Goal: Task Accomplishment & Management: Manage account settings

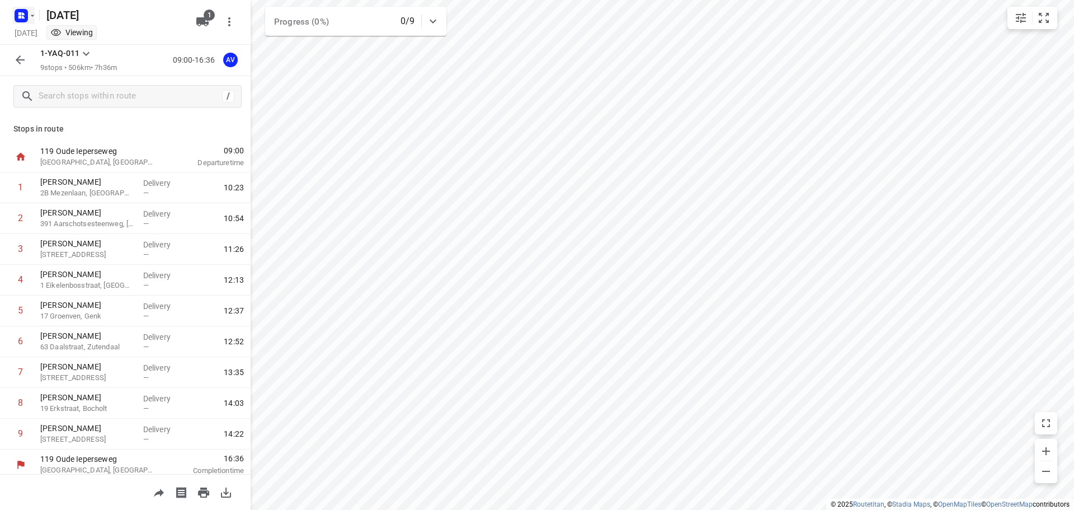
click at [23, 17] on icon "button" at bounding box center [23, 17] width 3 height 3
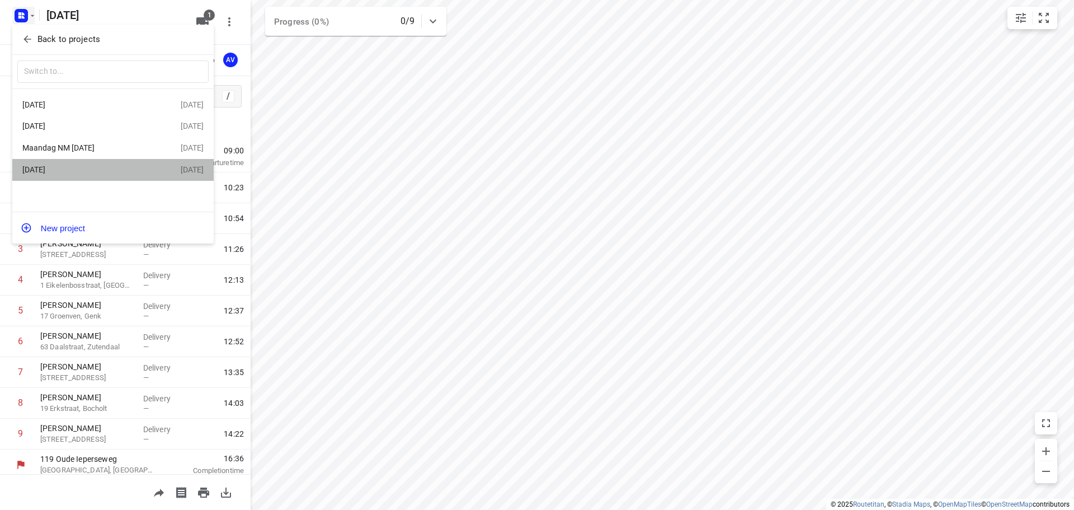
click at [99, 168] on div "[DATE]" at bounding box center [86, 169] width 129 height 9
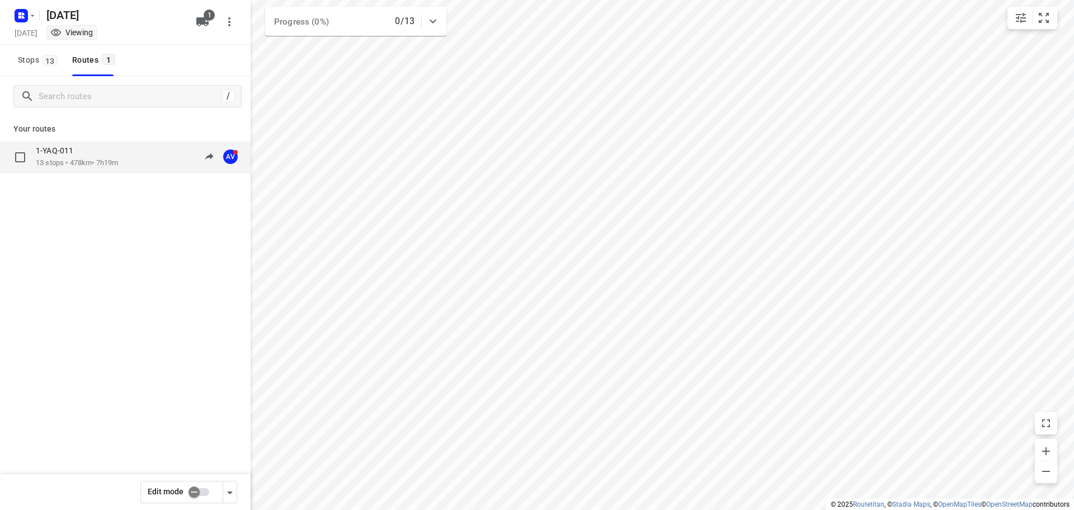
click at [132, 166] on div "1-YAQ-011 13 stops • 478km • 7h19m 10:47-18:07 AV" at bounding box center [143, 157] width 215 height 23
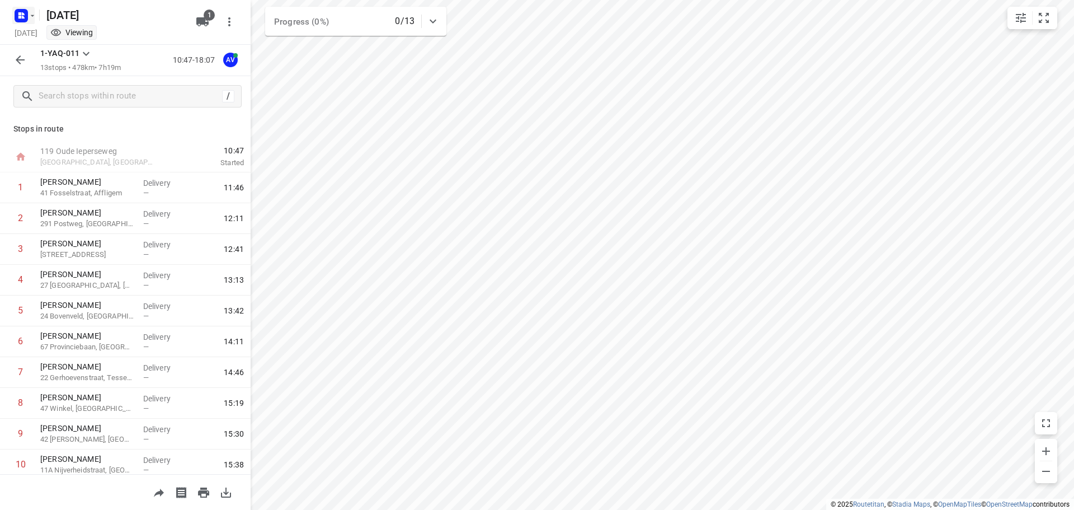
click at [29, 16] on icon "button" at bounding box center [32, 15] width 9 height 9
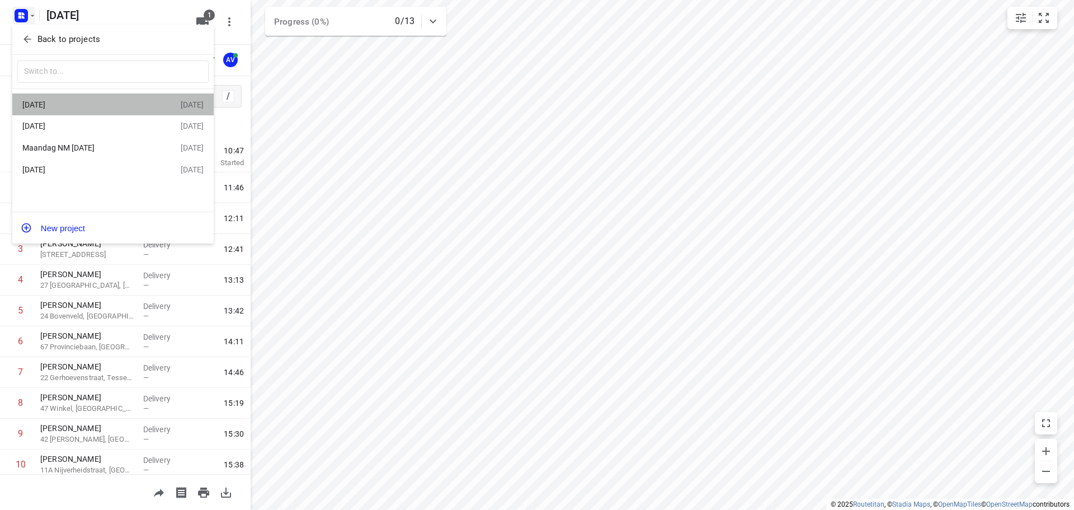
click at [95, 104] on div "[DATE]" at bounding box center [86, 104] width 129 height 9
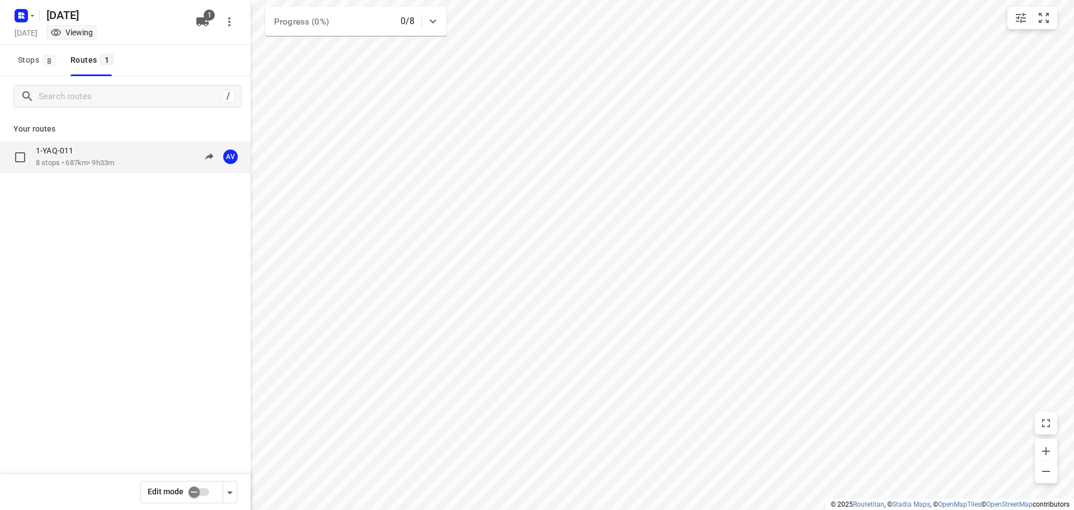
click at [129, 159] on div "1-YAQ-011 8 stops • 687km • 9h33m 09:00-18:33 AV" at bounding box center [143, 157] width 215 height 23
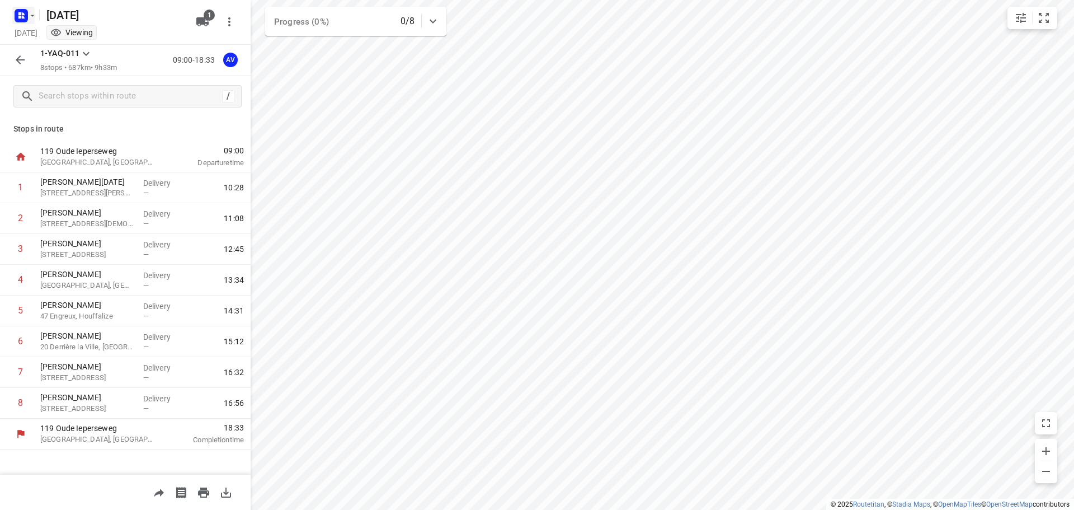
click at [29, 17] on icon "button" at bounding box center [32, 15] width 9 height 9
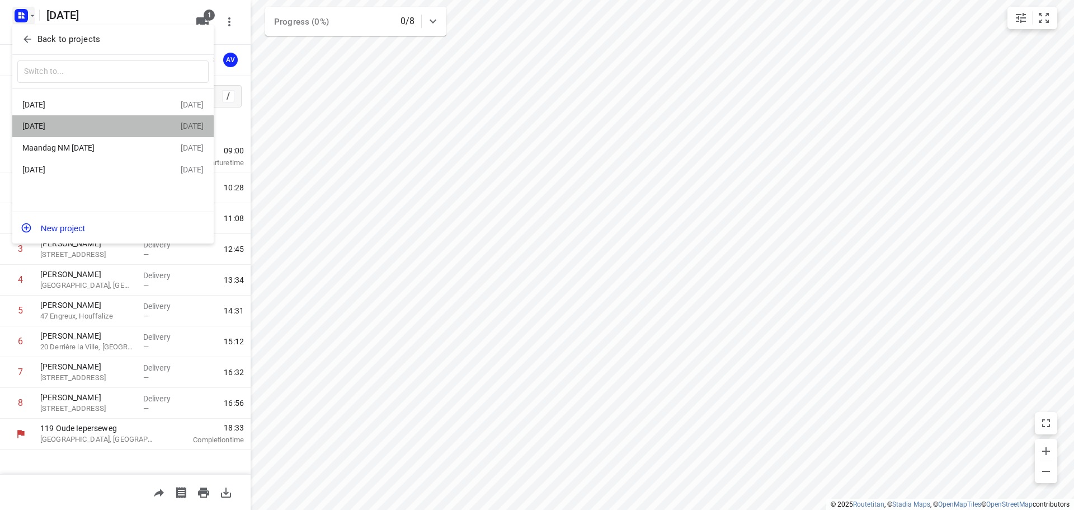
click at [82, 125] on div "[DATE]" at bounding box center [86, 125] width 129 height 9
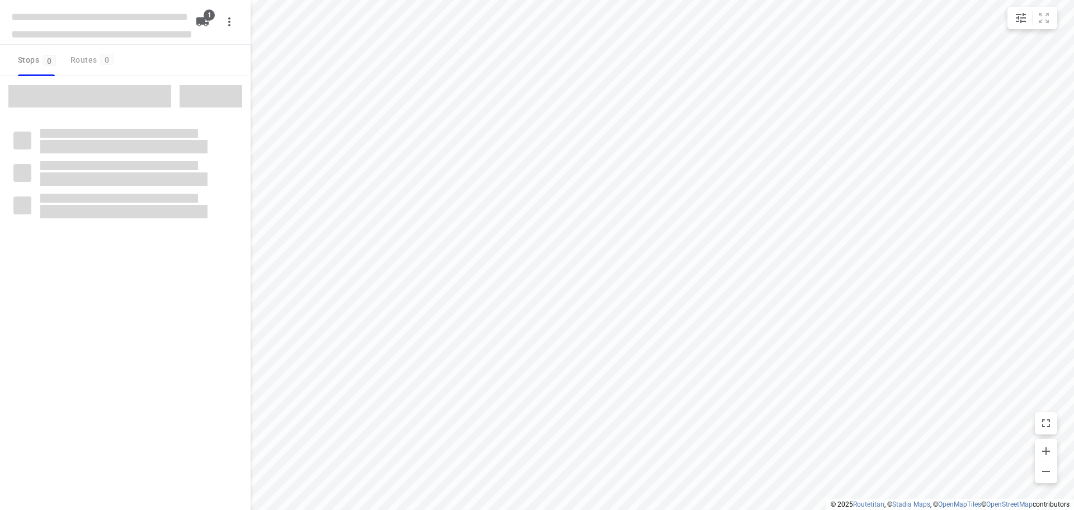
type input "distance"
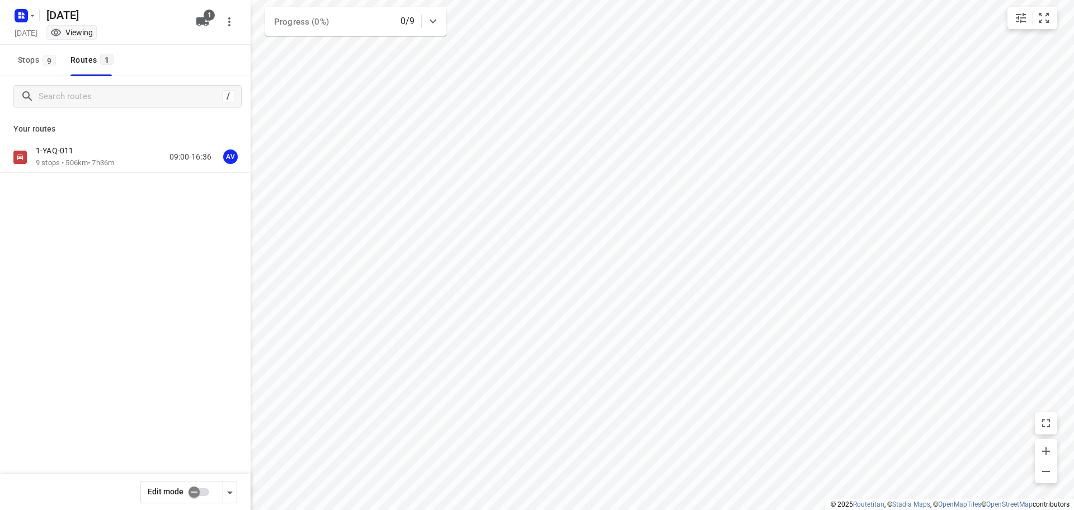
click at [206, 491] on input "checkbox" at bounding box center [194, 491] width 64 height 21
checkbox input "true"
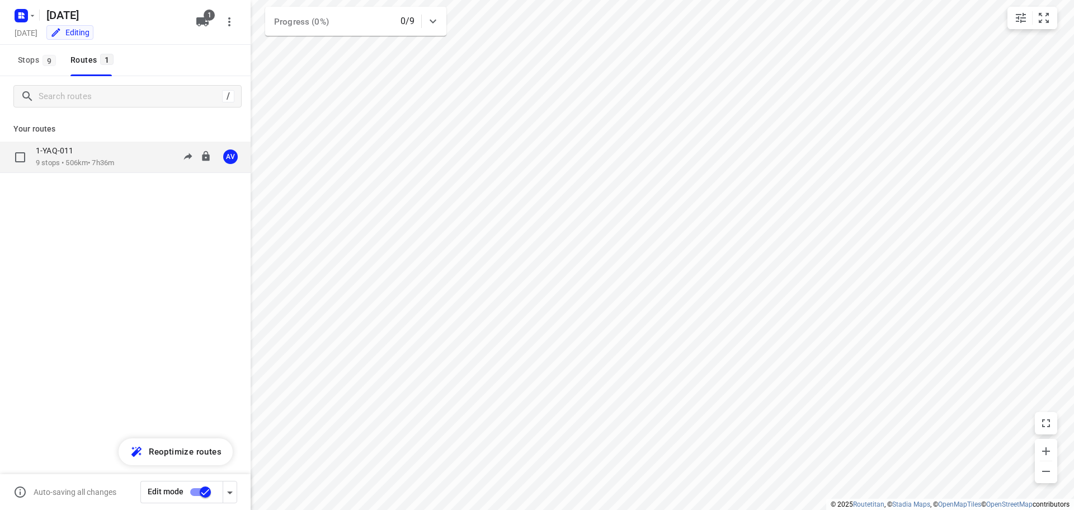
click at [130, 156] on div "1-YAQ-011 9 stops • 506km • 7h36m 09:00-16:36 AV" at bounding box center [143, 157] width 215 height 23
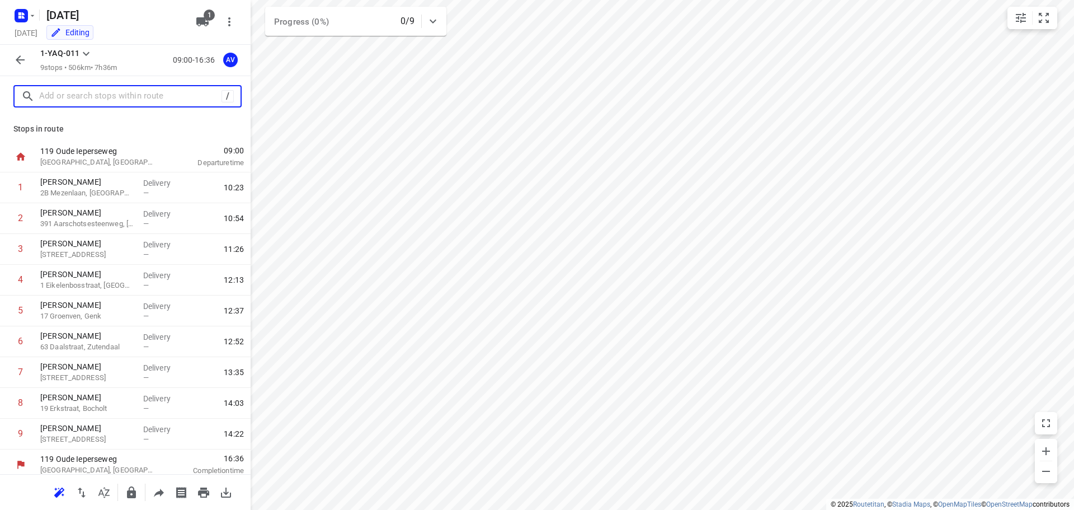
click at [123, 95] on input "text" at bounding box center [130, 96] width 182 height 17
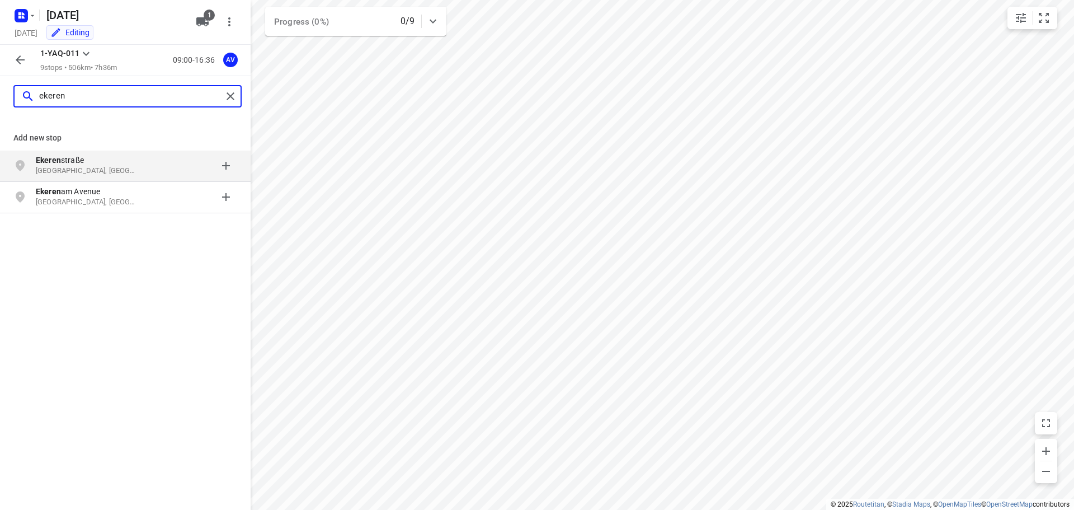
type input "ekeren"
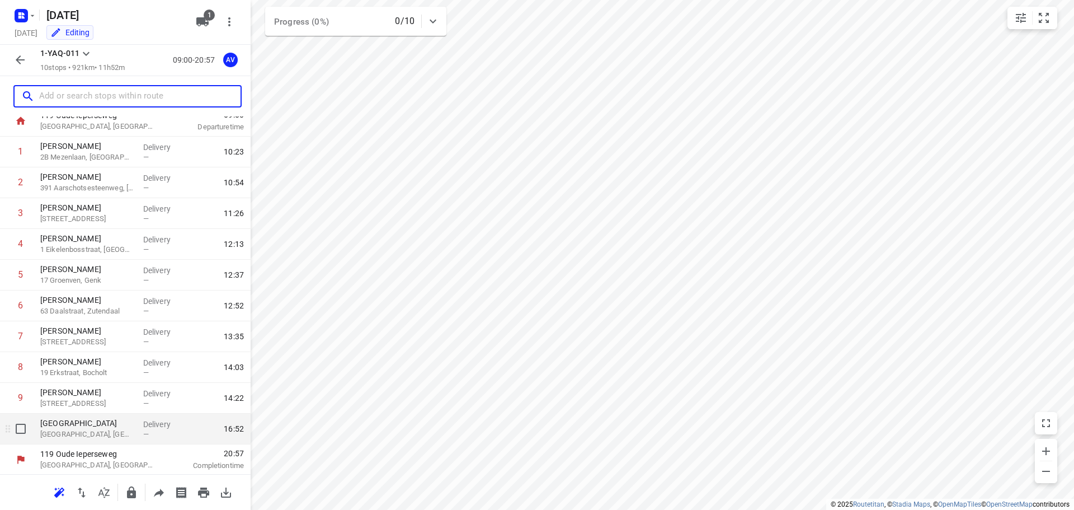
scroll to position [37, 0]
click at [20, 428] on input "checkbox" at bounding box center [21, 427] width 22 height 22
checkbox input "true"
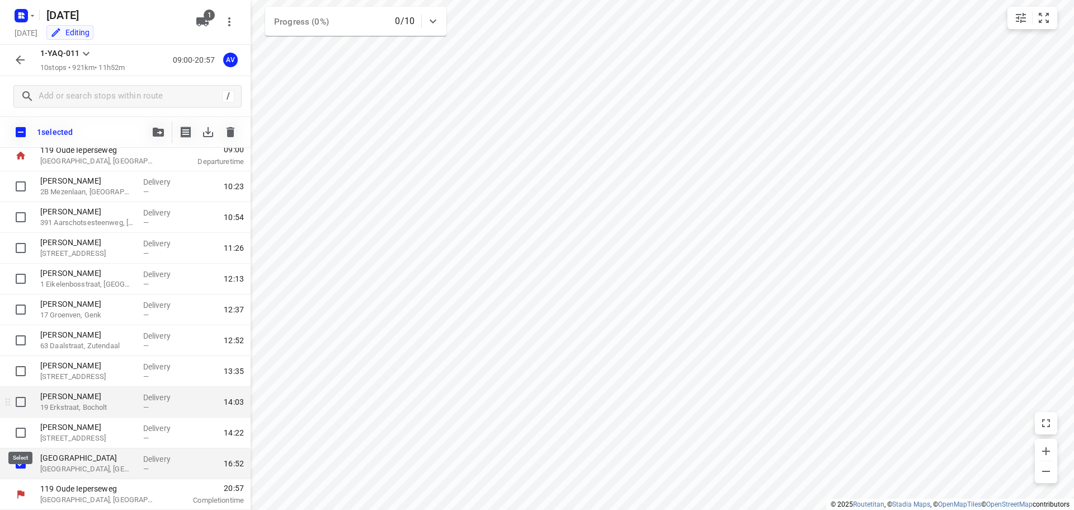
scroll to position [32, 0]
click at [228, 128] on icon "button" at bounding box center [231, 132] width 8 height 10
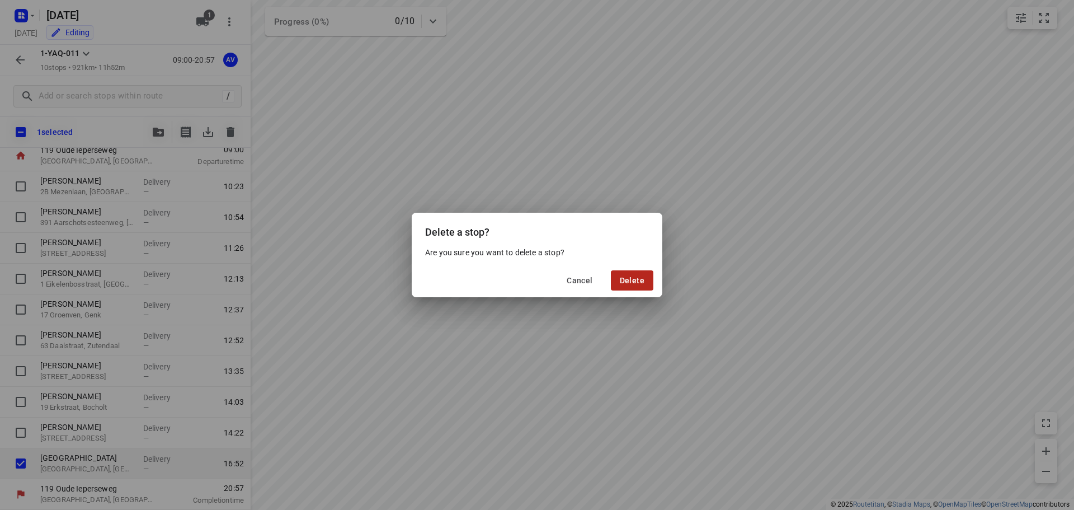
click at [627, 283] on span "Delete" at bounding box center [632, 280] width 25 height 9
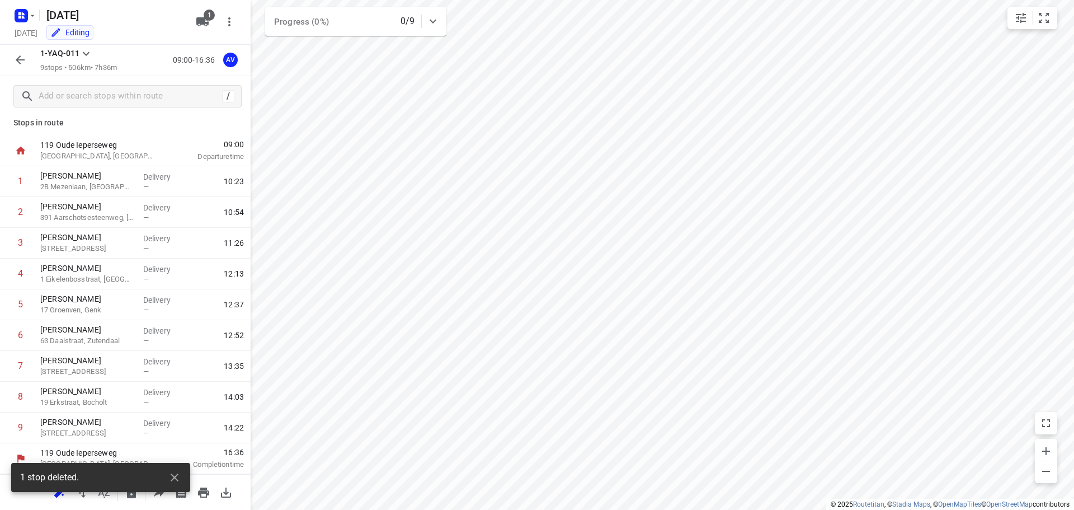
scroll to position [6, 0]
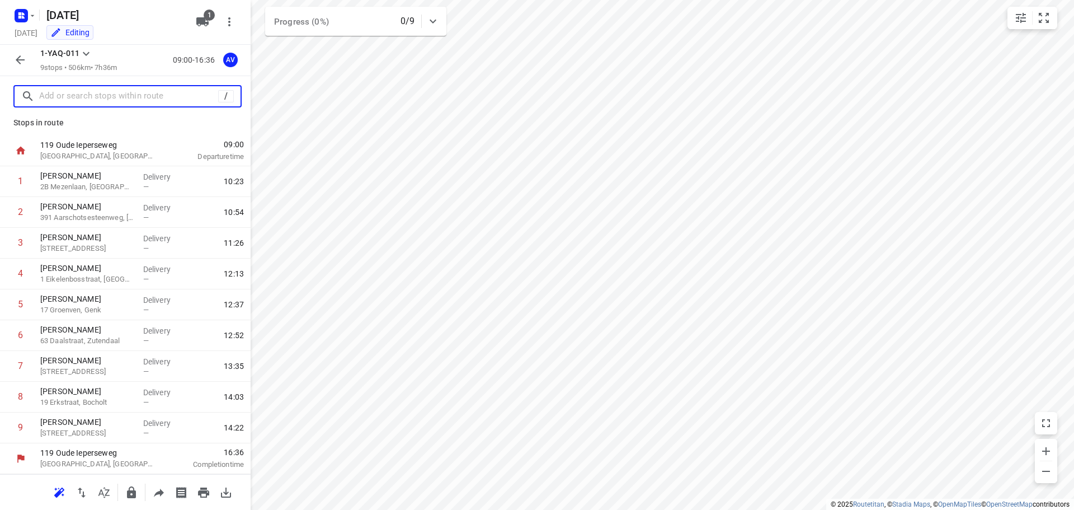
drag, startPoint x: 125, startPoint y: 93, endPoint x: 142, endPoint y: 83, distance: 19.1
click at [126, 93] on input "text" at bounding box center [128, 96] width 179 height 17
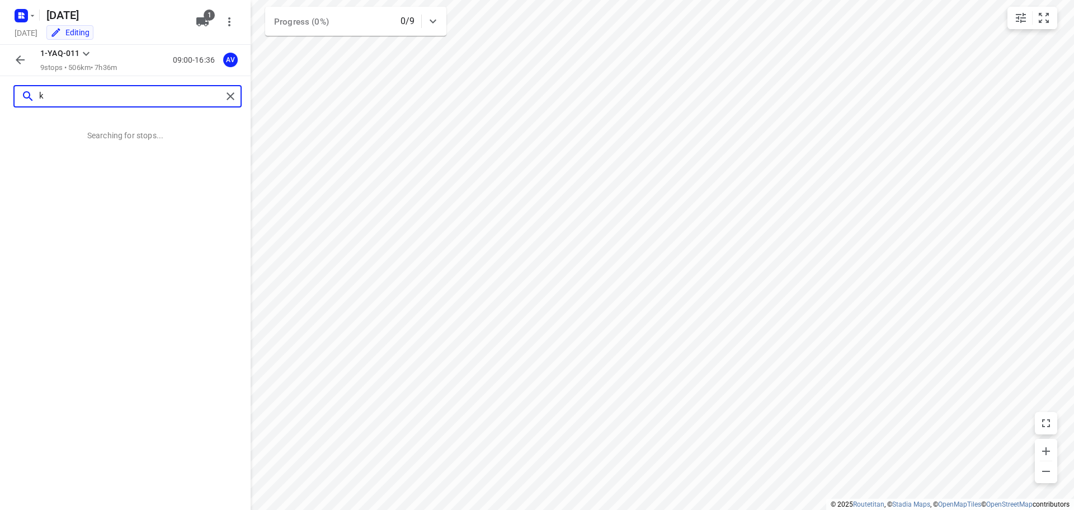
scroll to position [0, 0]
type input "klein hagelkruis 70"
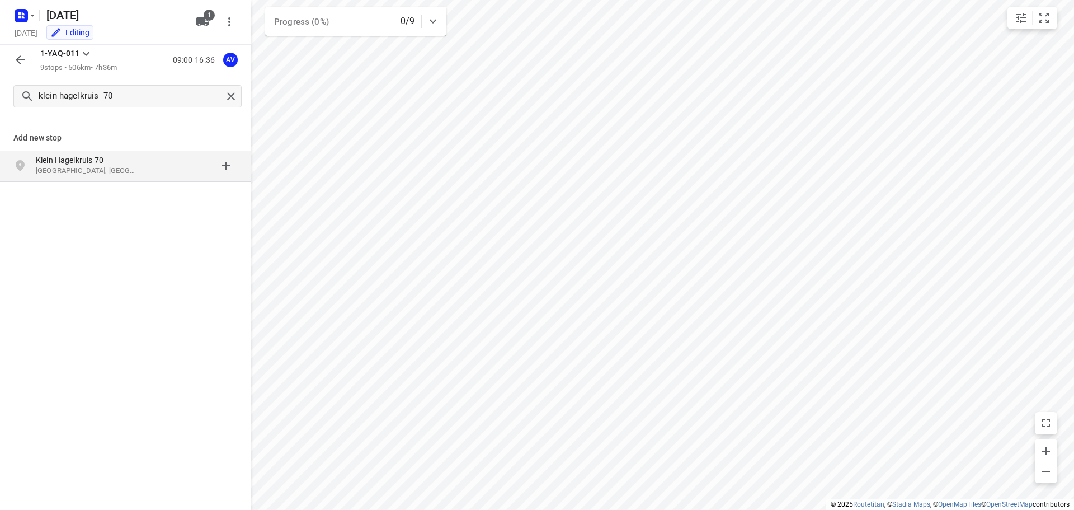
click at [135, 166] on p "[GEOGRAPHIC_DATA], [GEOGRAPHIC_DATA]" at bounding box center [87, 171] width 103 height 11
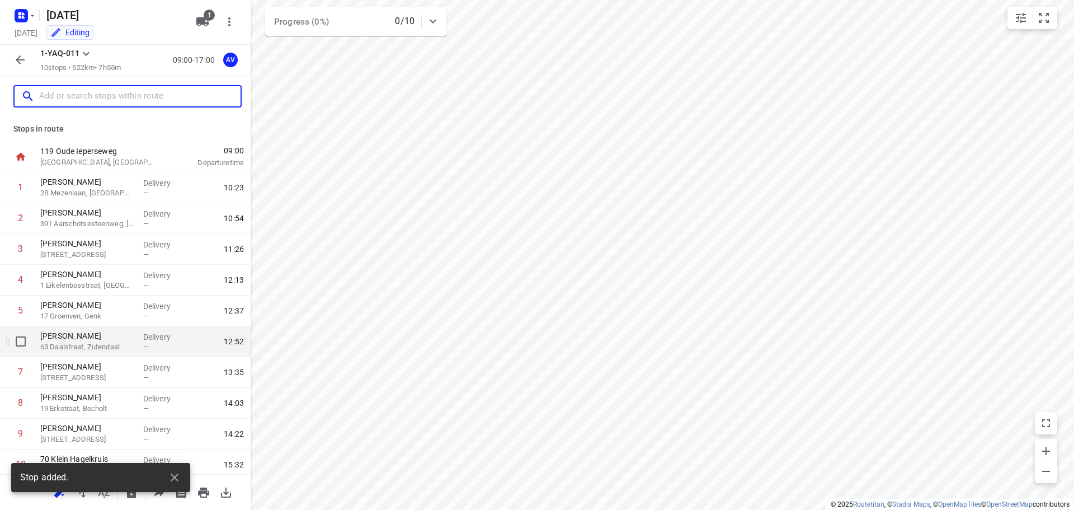
scroll to position [37, 0]
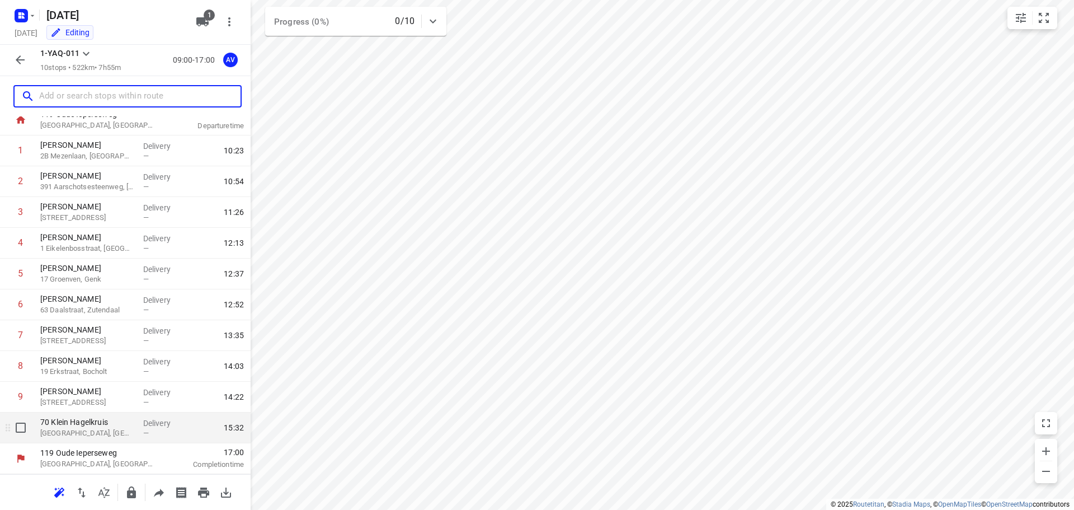
click at [111, 430] on p "[GEOGRAPHIC_DATA], [GEOGRAPHIC_DATA]" at bounding box center [87, 433] width 94 height 11
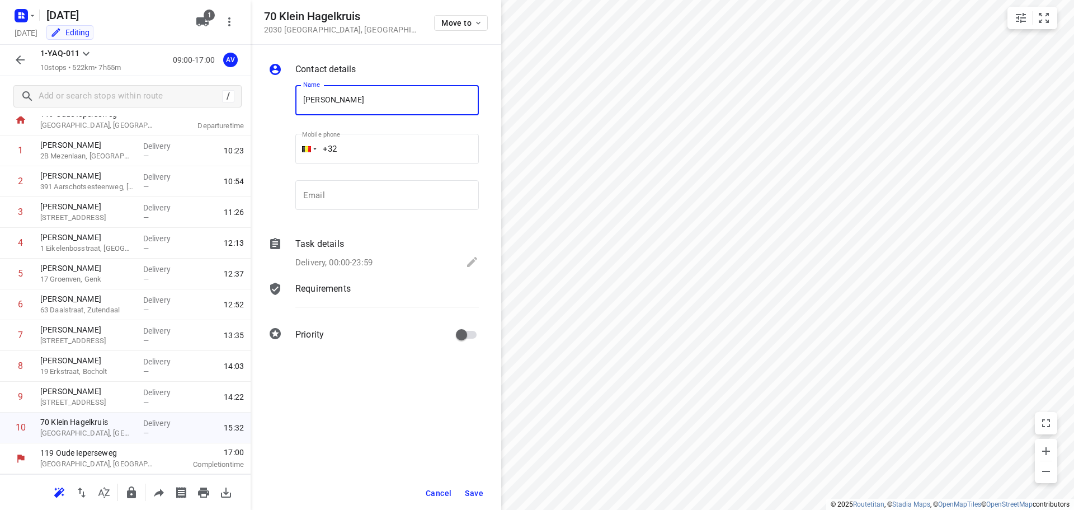
type input "[PERSON_NAME]"
click at [399, 142] on input "+32" at bounding box center [387, 149] width 184 height 30
type input "[PHONE_NUMBER]"
click at [364, 258] on p "Delivery, 00:00-23:59" at bounding box center [333, 262] width 77 height 13
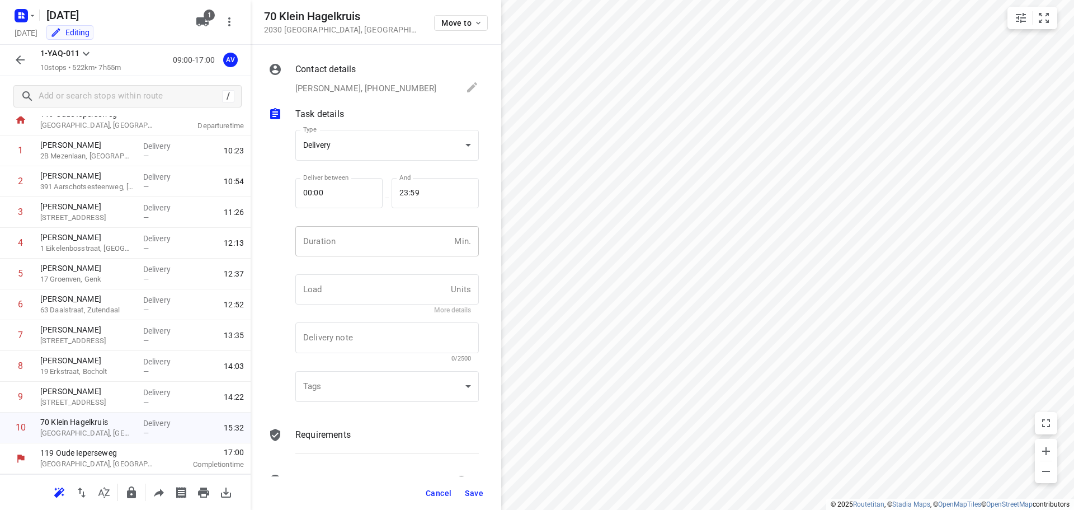
click at [369, 250] on input "number" at bounding box center [372, 241] width 154 height 30
type input "1"
click at [477, 491] on span "Save" at bounding box center [474, 493] width 18 height 9
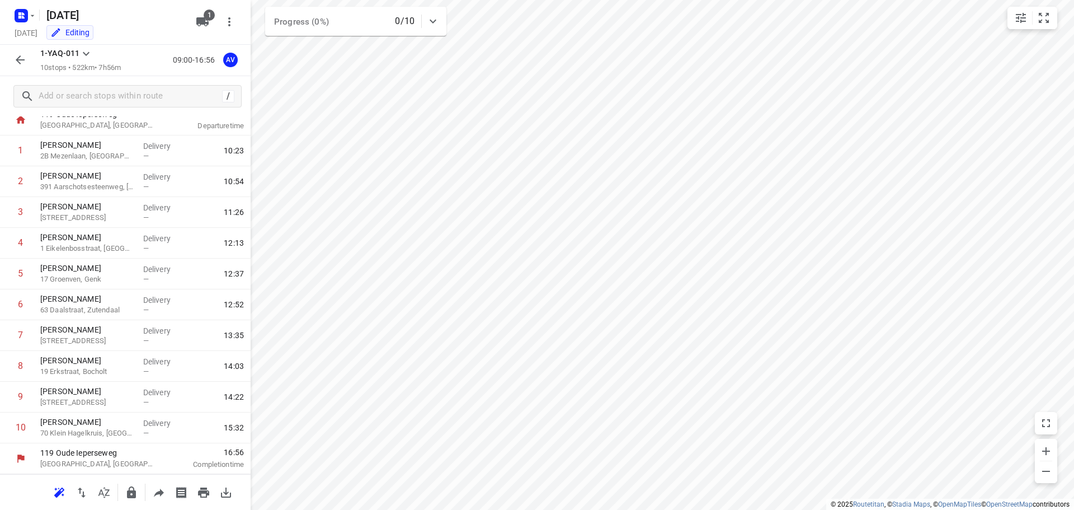
click at [18, 60] on icon "button" at bounding box center [20, 59] width 9 height 9
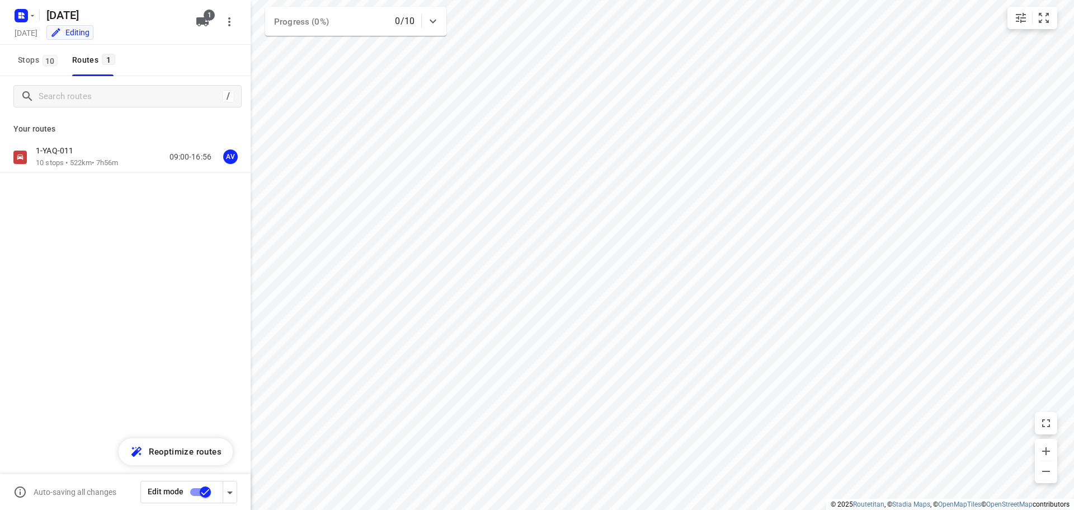
click at [199, 491] on input "checkbox" at bounding box center [205, 491] width 64 height 21
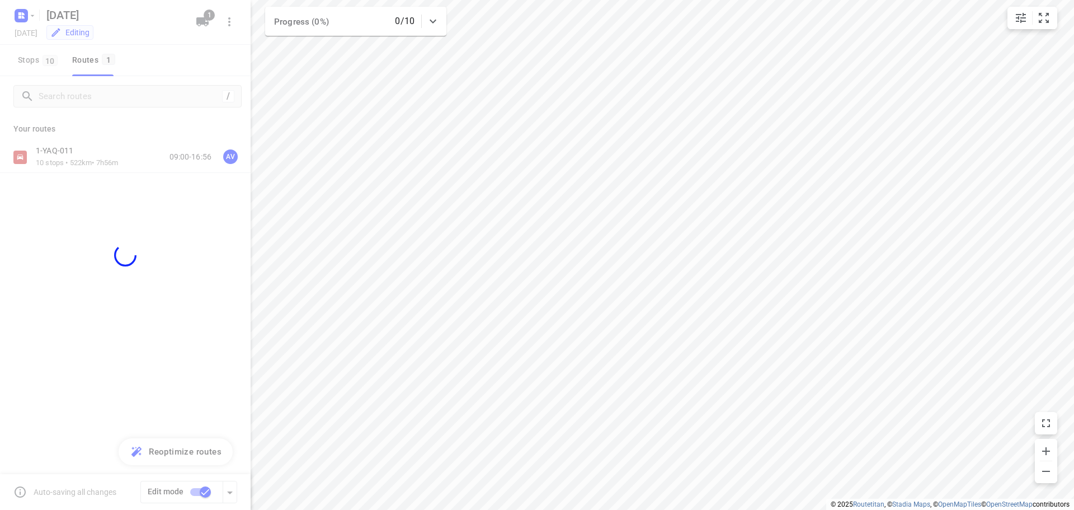
checkbox input "false"
